Goal: Check status: Check status

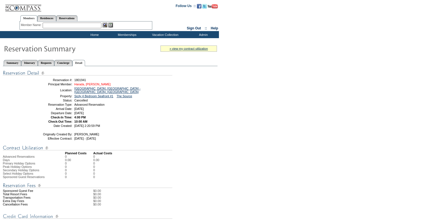
click at [84, 84] on link "Harada, Mary Harada" at bounding box center [92, 83] width 36 height 3
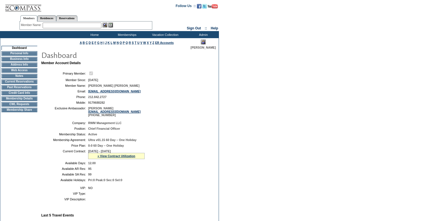
click at [23, 84] on td "Current Reservations" at bounding box center [19, 81] width 36 height 5
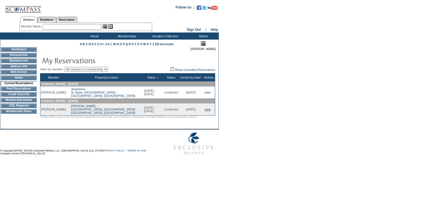
click at [209, 110] on link "view" at bounding box center [208, 109] width 6 height 3
